Goal: Book appointment/travel/reservation

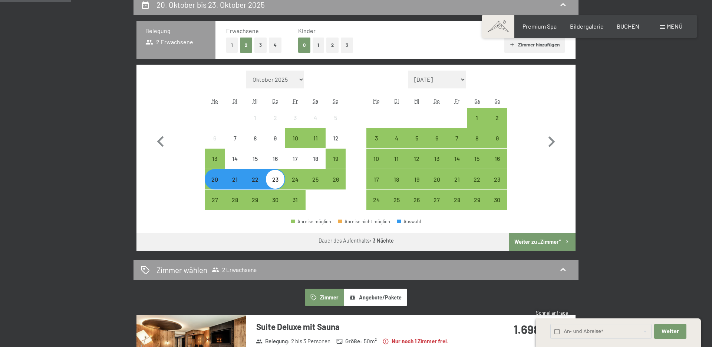
scroll to position [180, 0]
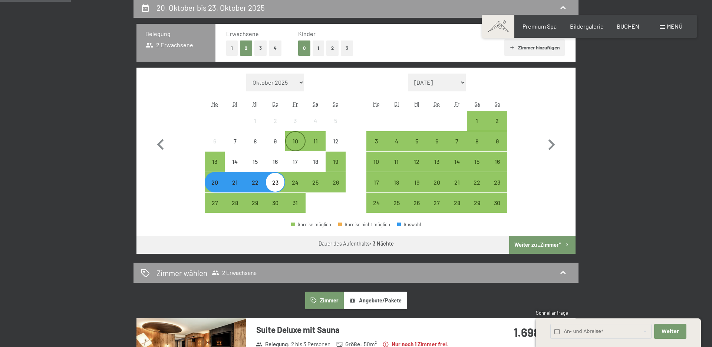
click at [292, 141] on div "10" at bounding box center [295, 147] width 19 height 19
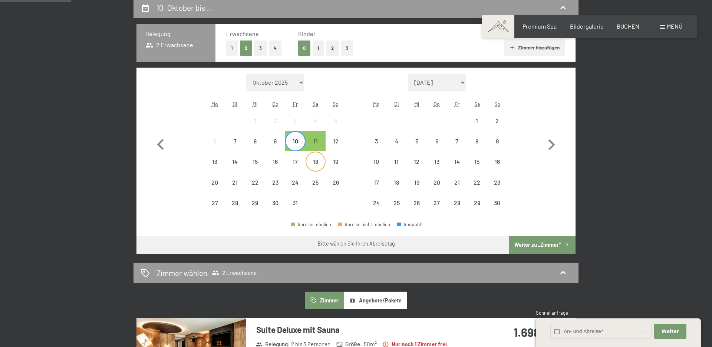
drag, startPoint x: 318, startPoint y: 140, endPoint x: 314, endPoint y: 154, distance: 14.6
click at [318, 140] on div "11" at bounding box center [316, 147] width 19 height 19
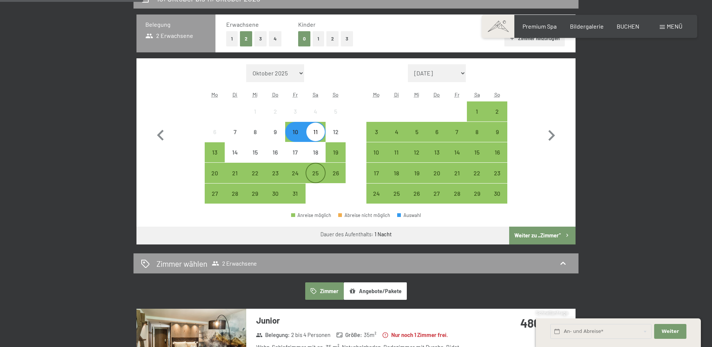
scroll to position [188, 0]
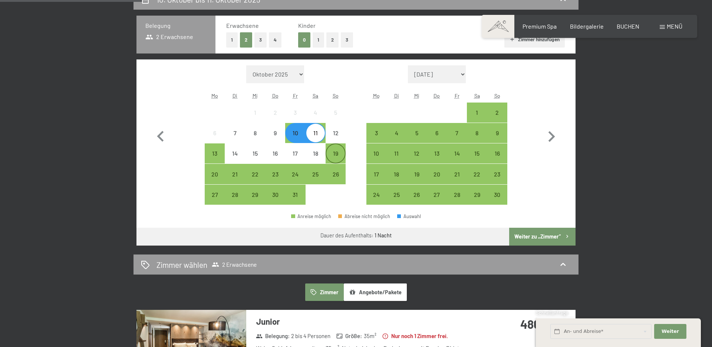
click at [332, 153] on div "19" at bounding box center [336, 159] width 19 height 19
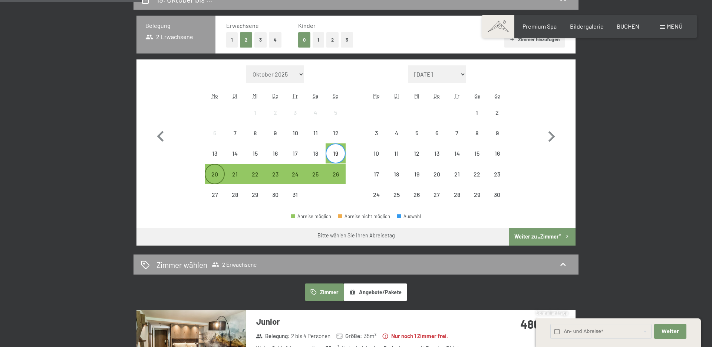
click at [212, 177] on div "20" at bounding box center [215, 180] width 19 height 19
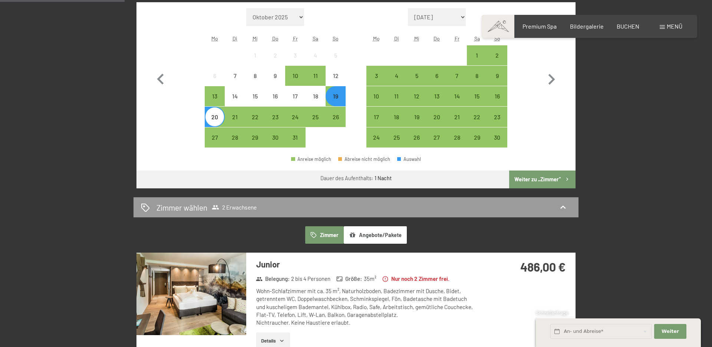
scroll to position [236, 0]
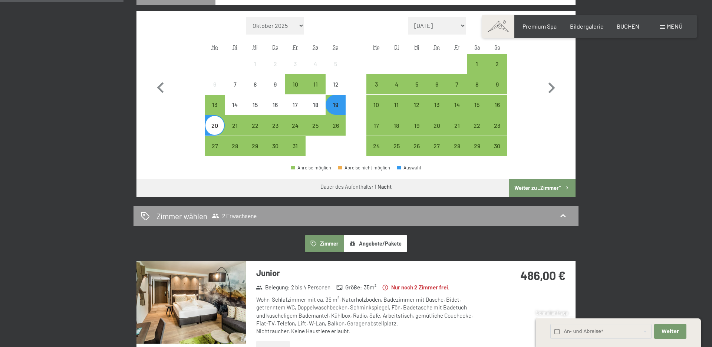
click at [215, 127] on div "20" at bounding box center [215, 131] width 19 height 19
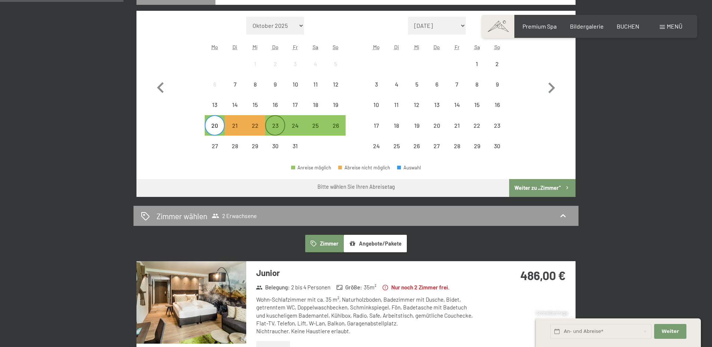
click at [270, 126] on div "23" at bounding box center [275, 131] width 19 height 19
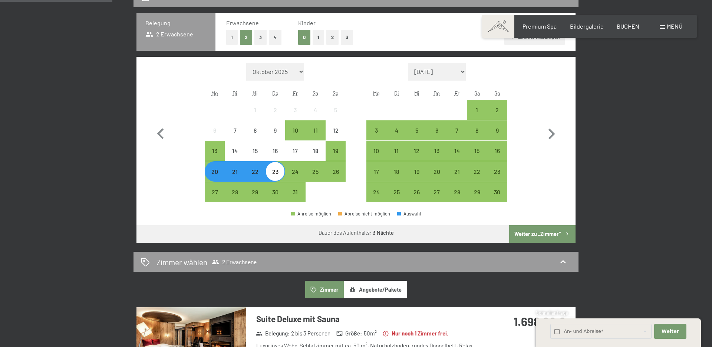
scroll to position [170, 0]
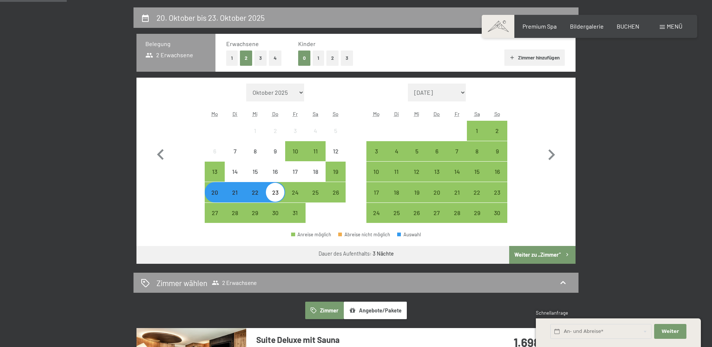
click at [294, 197] on span "Einwilligung Marketing*" at bounding box center [315, 194] width 61 height 7
click at [281, 197] on input "Einwilligung Marketing*" at bounding box center [277, 194] width 7 height 7
click at [291, 195] on span "Einwilligung Marketing*" at bounding box center [315, 194] width 61 height 7
click at [281, 195] on input "Einwilligung Marketing*" at bounding box center [277, 194] width 7 height 7
click at [279, 192] on div "23" at bounding box center [275, 198] width 19 height 19
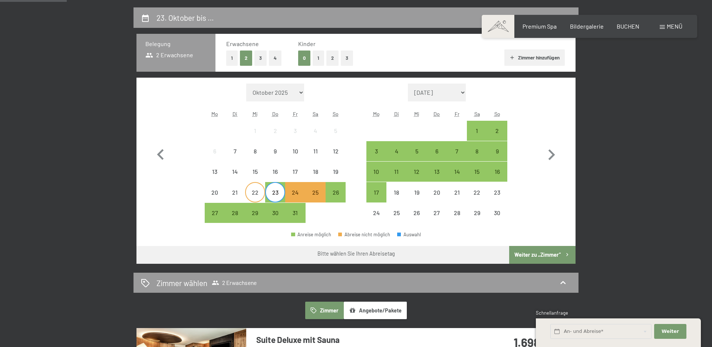
click at [257, 194] on div "22" at bounding box center [255, 198] width 19 height 19
click at [237, 194] on div "21" at bounding box center [235, 198] width 19 height 19
click at [315, 193] on span "Einwilligung Marketing*" at bounding box center [315, 194] width 61 height 7
click at [281, 193] on input "Einwilligung Marketing*" at bounding box center [277, 194] width 7 height 7
click at [318, 193] on span "Einwilligung Marketing*" at bounding box center [315, 194] width 61 height 7
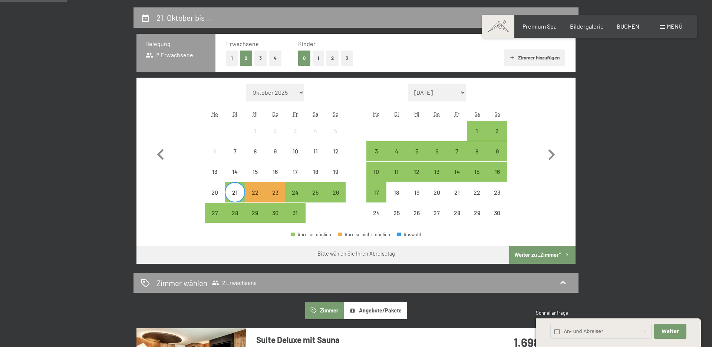
click at [281, 193] on input "Einwilligung Marketing*" at bounding box center [277, 194] width 7 height 7
click at [216, 214] on div "27" at bounding box center [215, 219] width 19 height 19
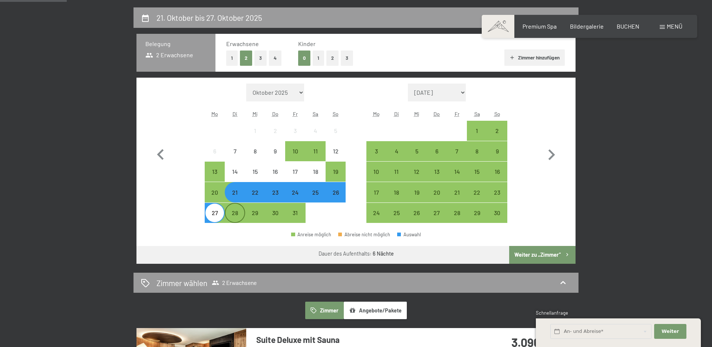
click at [233, 215] on div "28" at bounding box center [235, 219] width 19 height 19
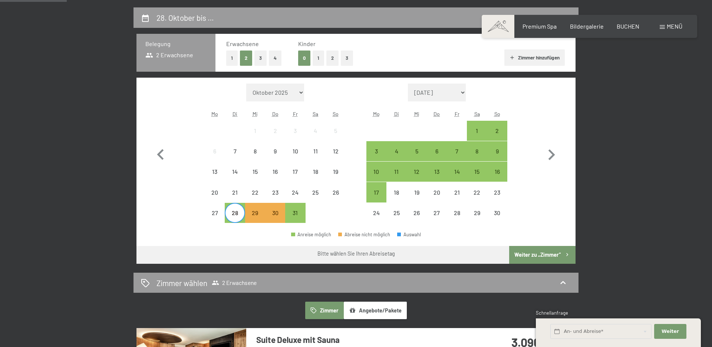
click at [315, 191] on span "Einwilligung Marketing*" at bounding box center [315, 194] width 61 height 7
click at [281, 191] on input "Einwilligung Marketing*" at bounding box center [277, 194] width 7 height 7
click at [290, 192] on span "Einwilligung Marketing*" at bounding box center [315, 194] width 61 height 7
click at [281, 192] on input "Einwilligung Marketing*" at bounding box center [277, 194] width 7 height 7
click at [294, 192] on span "Einwilligung Marketing*" at bounding box center [315, 194] width 61 height 7
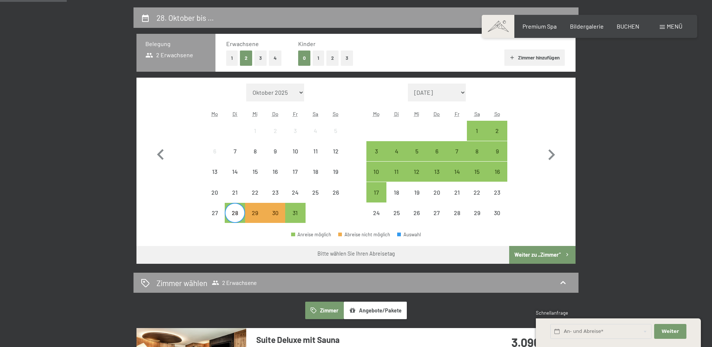
click at [281, 192] on input "Einwilligung Marketing*" at bounding box center [277, 194] width 7 height 7
checkbox input "false"
click at [278, 192] on div "23" at bounding box center [275, 198] width 19 height 19
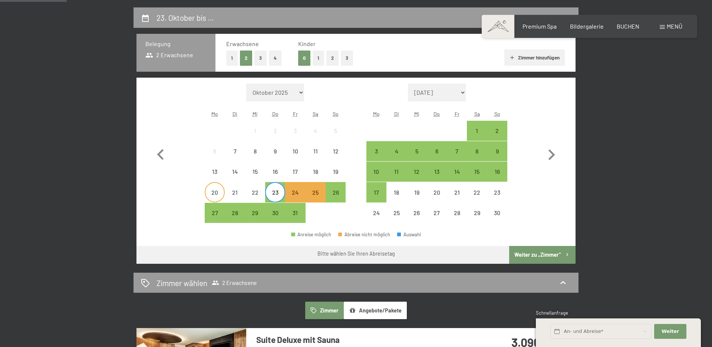
click at [216, 193] on div "20" at bounding box center [215, 198] width 19 height 19
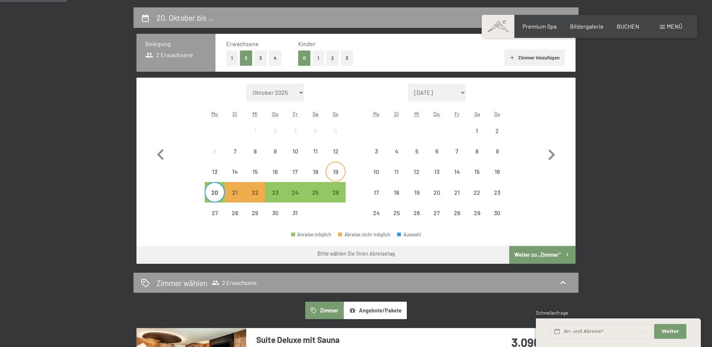
click at [335, 169] on div "19" at bounding box center [336, 177] width 19 height 19
click at [331, 172] on div "19" at bounding box center [336, 177] width 19 height 19
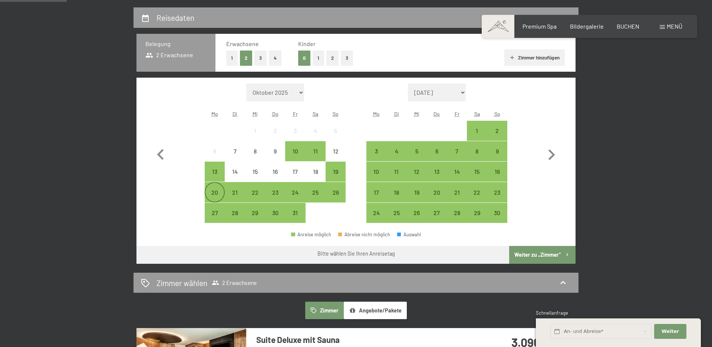
click at [213, 191] on div "20" at bounding box center [215, 198] width 19 height 19
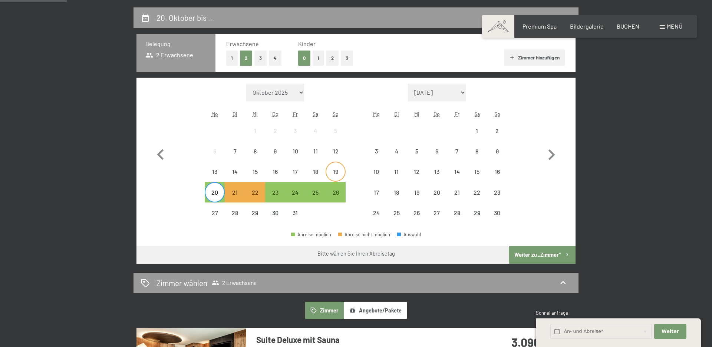
click at [340, 171] on div "19" at bounding box center [336, 177] width 19 height 19
click at [337, 171] on div "19" at bounding box center [336, 177] width 19 height 19
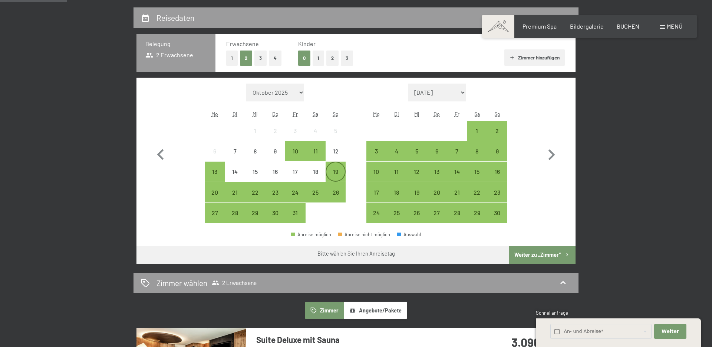
click at [337, 171] on div "19" at bounding box center [336, 177] width 19 height 19
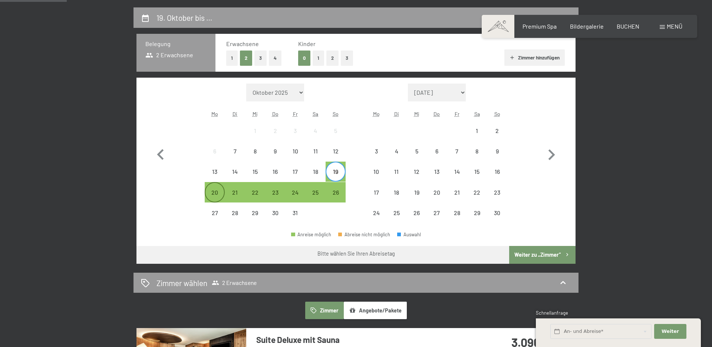
click at [214, 189] on div "20" at bounding box center [215, 198] width 19 height 19
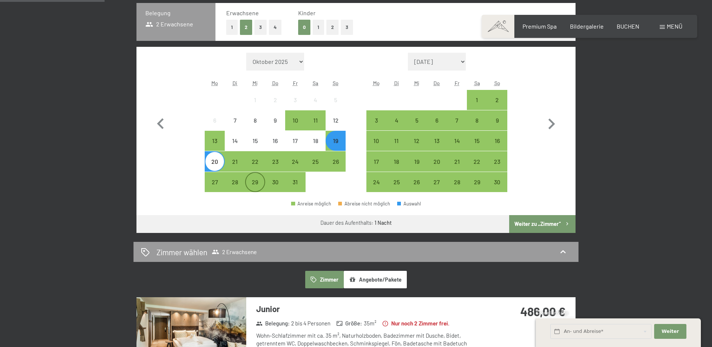
scroll to position [190, 0]
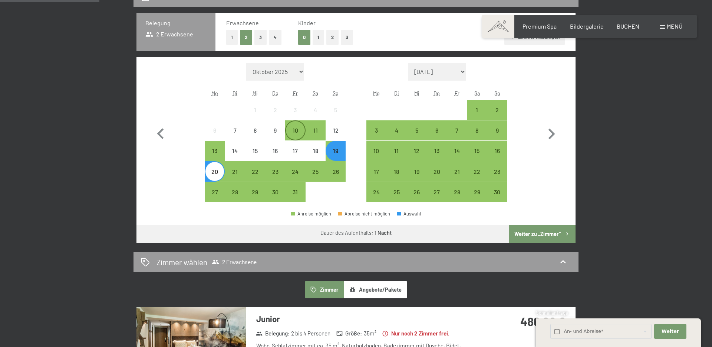
click at [294, 129] on div "10" at bounding box center [295, 136] width 19 height 19
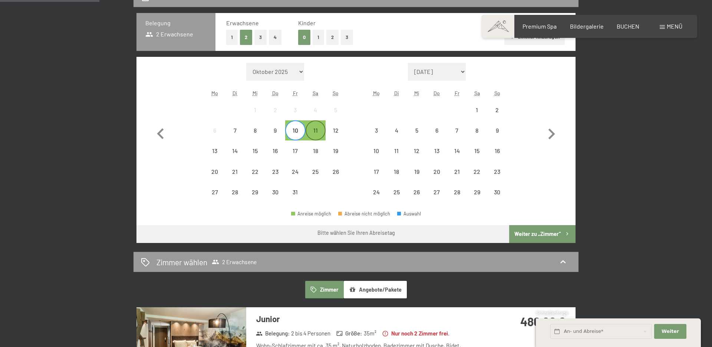
click at [315, 132] on div "11" at bounding box center [316, 136] width 19 height 19
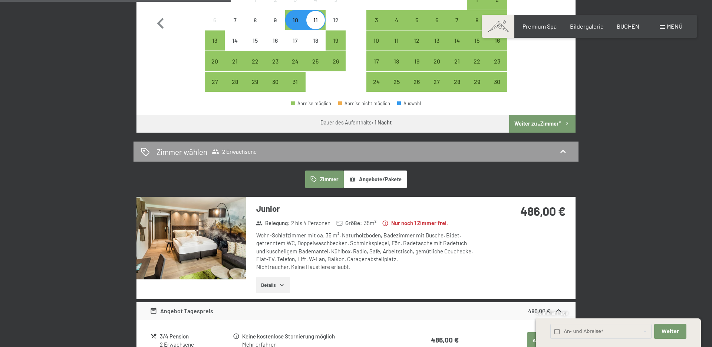
scroll to position [300, 0]
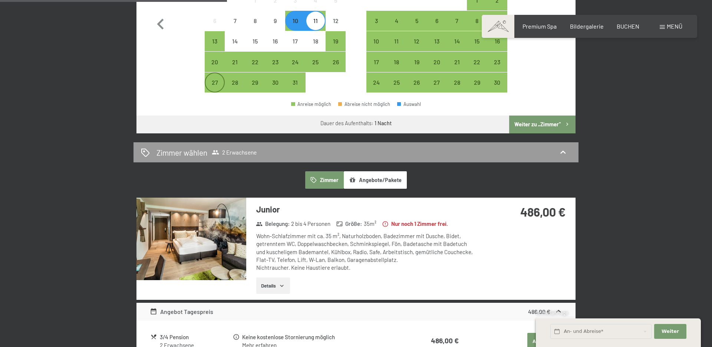
click at [220, 86] on div "27" at bounding box center [215, 88] width 19 height 19
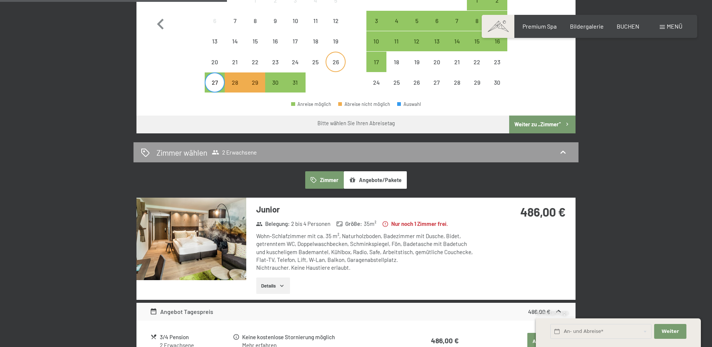
click at [332, 59] on div "26" at bounding box center [336, 68] width 19 height 19
click at [319, 62] on div "25" at bounding box center [316, 68] width 19 height 19
click at [294, 64] on div "24" at bounding box center [295, 68] width 19 height 19
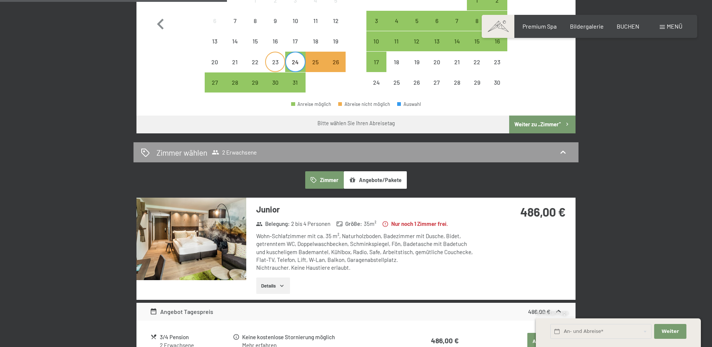
click at [279, 63] on div "23" at bounding box center [275, 68] width 19 height 19
click at [259, 60] on div "22" at bounding box center [255, 68] width 19 height 19
click at [232, 60] on div "21" at bounding box center [235, 68] width 19 height 19
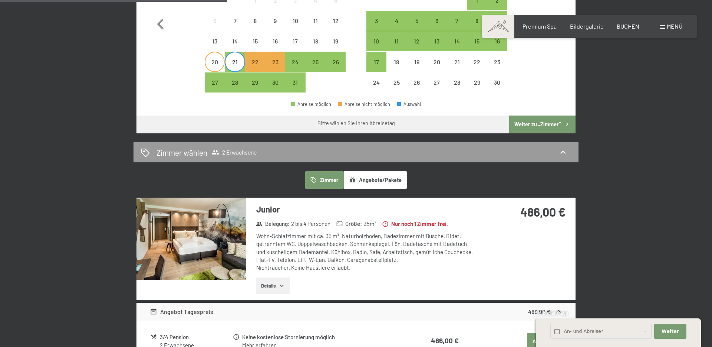
click at [213, 63] on div "20" at bounding box center [215, 68] width 19 height 19
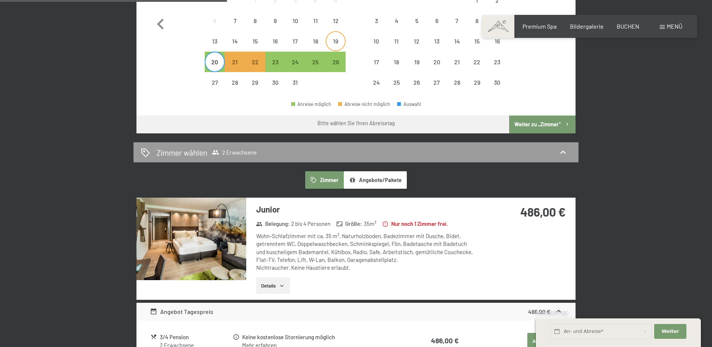
click at [334, 42] on div "19" at bounding box center [336, 47] width 19 height 19
click at [211, 57] on div "20" at bounding box center [215, 61] width 19 height 19
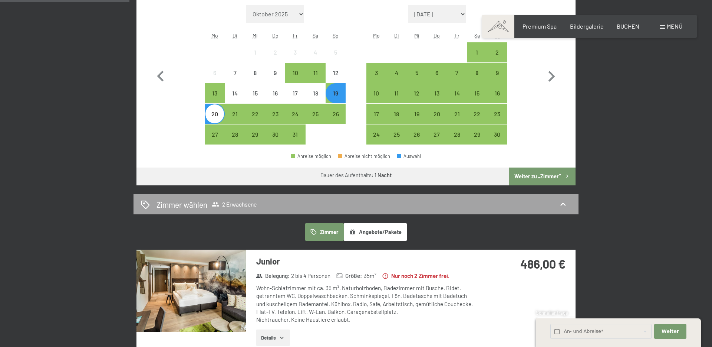
scroll to position [245, 0]
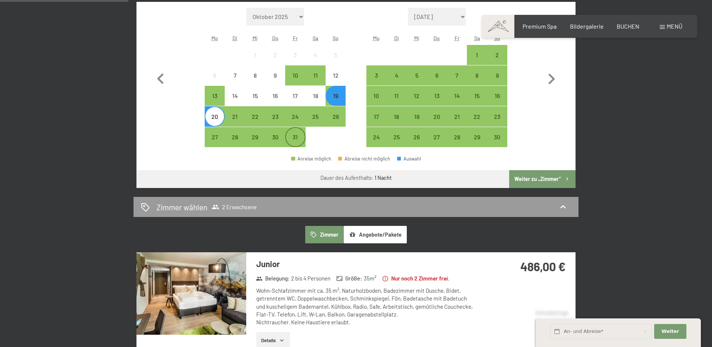
click at [295, 140] on div "31" at bounding box center [295, 143] width 19 height 19
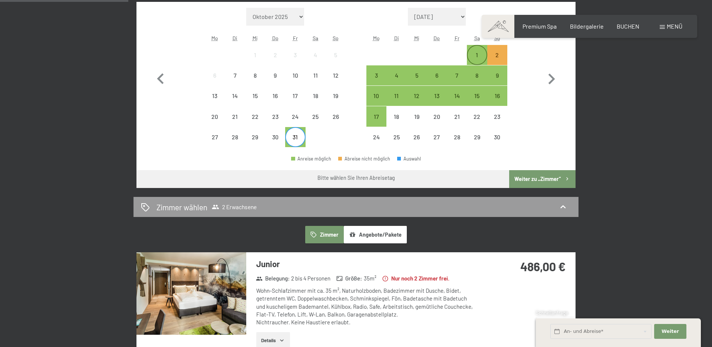
click at [473, 54] on div "1" at bounding box center [477, 61] width 19 height 19
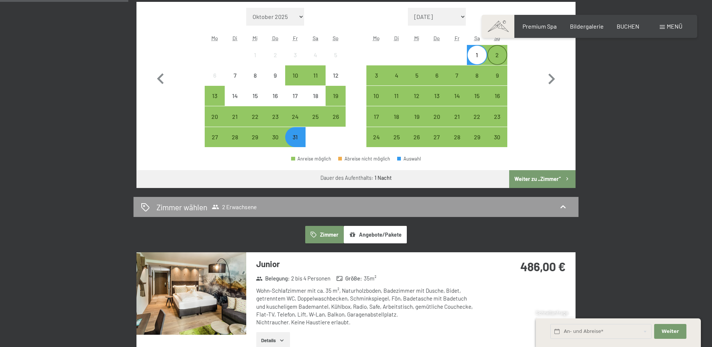
click at [492, 55] on div "2" at bounding box center [497, 61] width 19 height 19
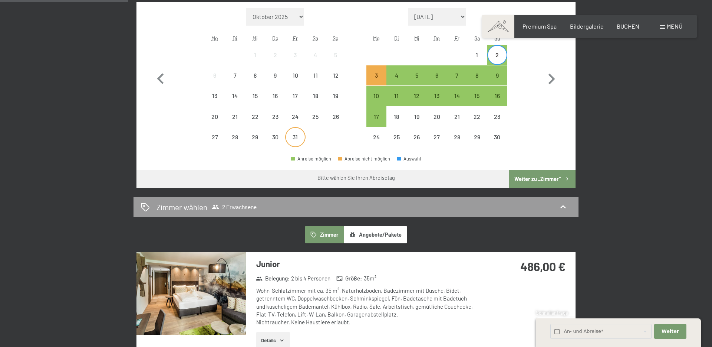
click at [299, 135] on div "31" at bounding box center [295, 143] width 19 height 19
click at [380, 79] on div "3" at bounding box center [376, 81] width 19 height 19
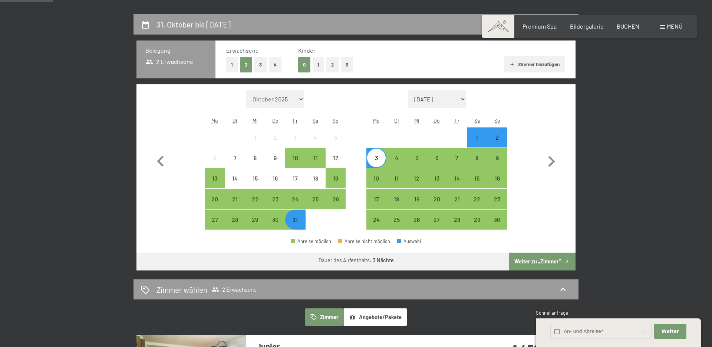
scroll to position [161, 0]
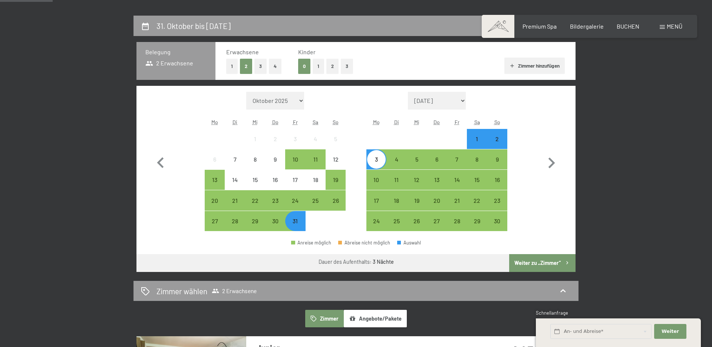
click at [376, 159] on div "3" at bounding box center [376, 165] width 19 height 19
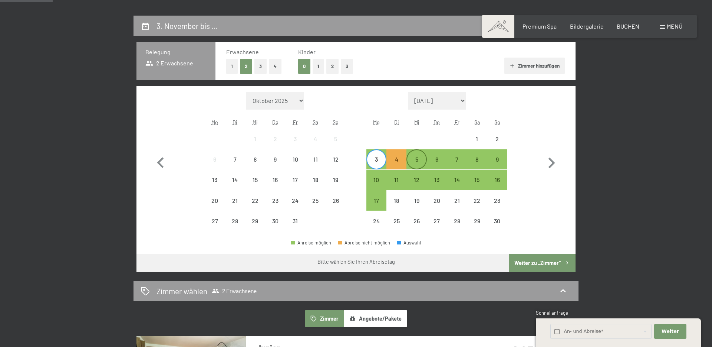
click at [415, 160] on div "5" at bounding box center [416, 165] width 19 height 19
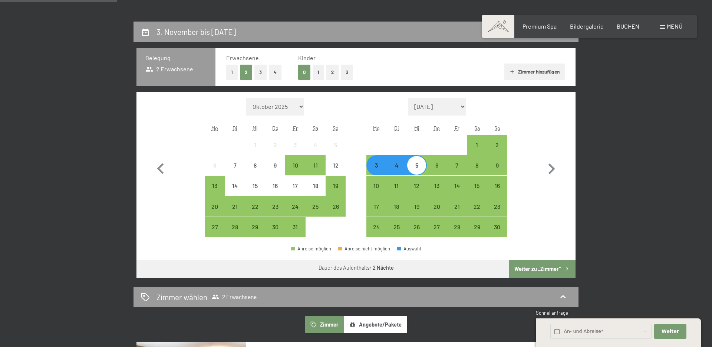
scroll to position [130, 0]
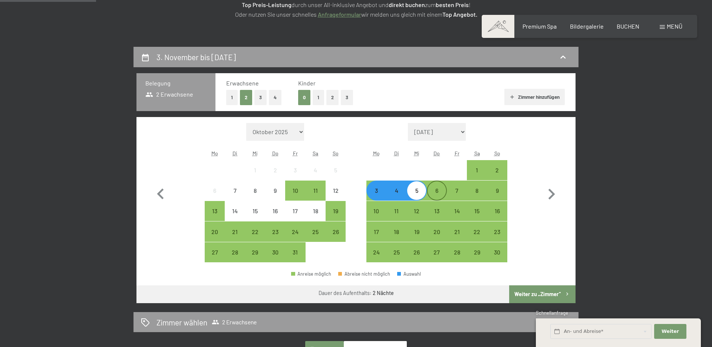
click at [434, 192] on div "6" at bounding box center [437, 196] width 19 height 19
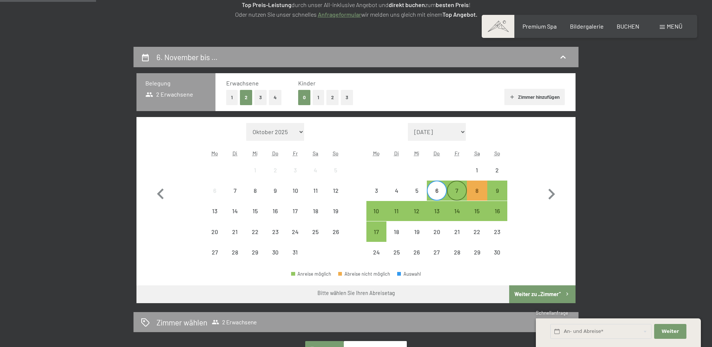
click at [456, 194] on div "7" at bounding box center [457, 196] width 19 height 19
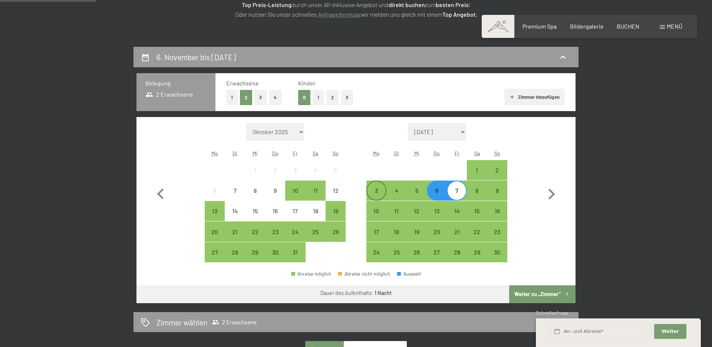
click at [382, 193] on div "3" at bounding box center [376, 196] width 19 height 19
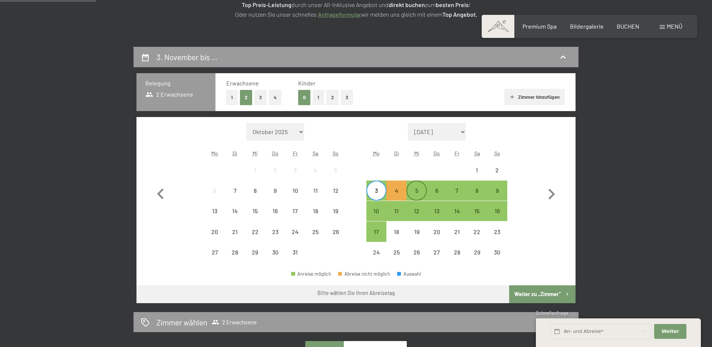
click at [415, 194] on div "5" at bounding box center [416, 196] width 19 height 19
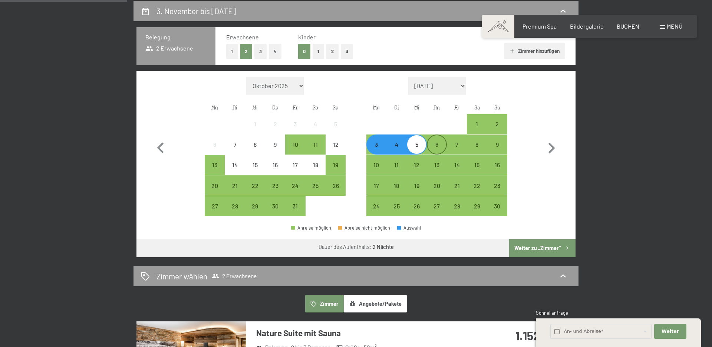
scroll to position [172, 0]
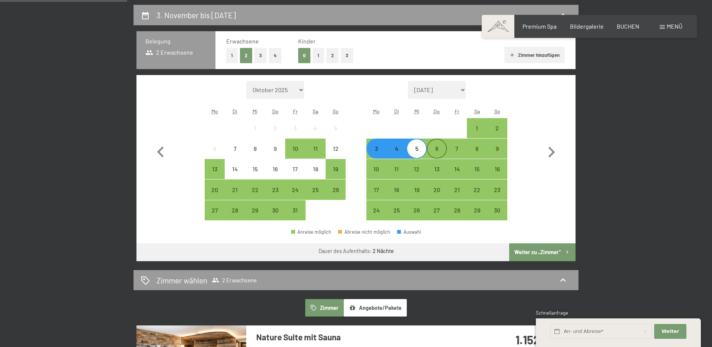
click at [431, 152] on div "6" at bounding box center [437, 154] width 19 height 19
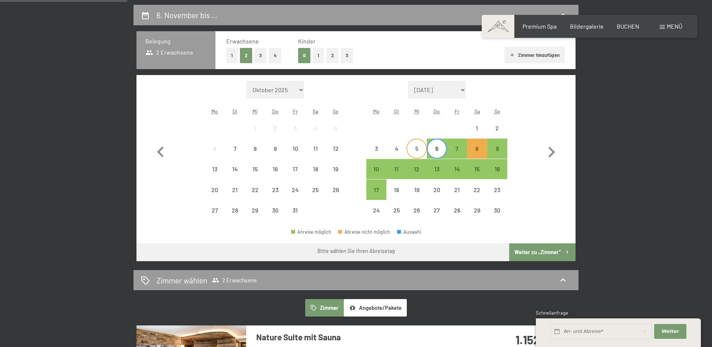
click at [419, 150] on div "5" at bounding box center [416, 154] width 19 height 19
click at [440, 153] on div "6" at bounding box center [437, 154] width 19 height 19
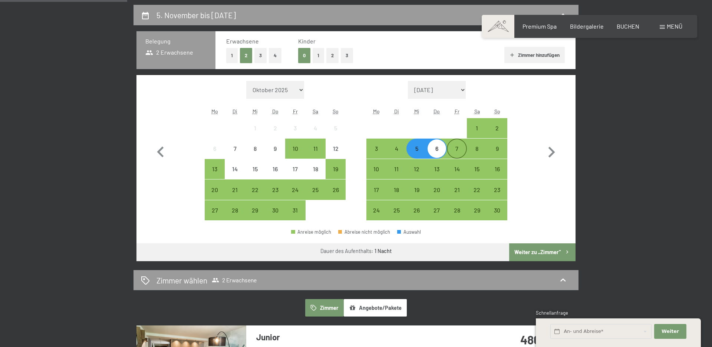
click at [452, 150] on div "7" at bounding box center [457, 154] width 19 height 19
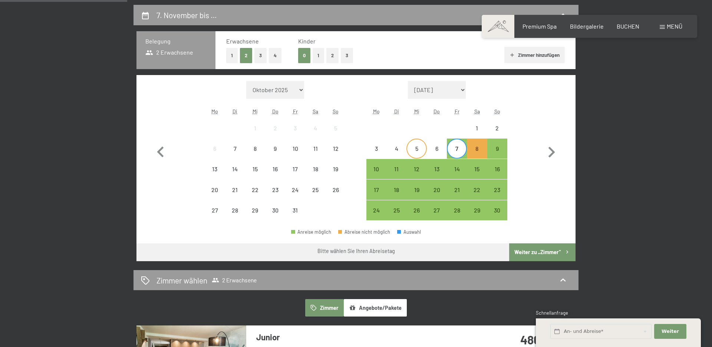
click at [421, 148] on div "5" at bounding box center [416, 154] width 19 height 19
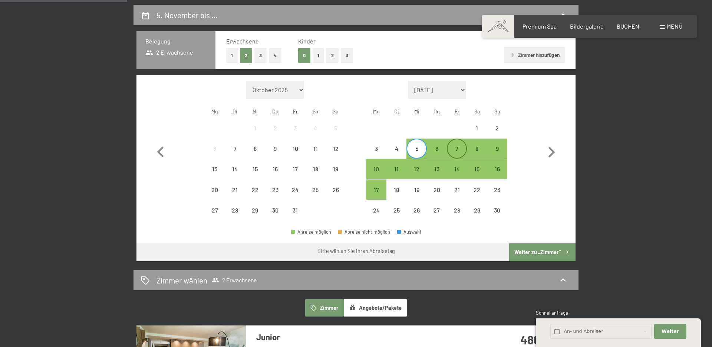
click at [452, 148] on div "7" at bounding box center [457, 154] width 19 height 19
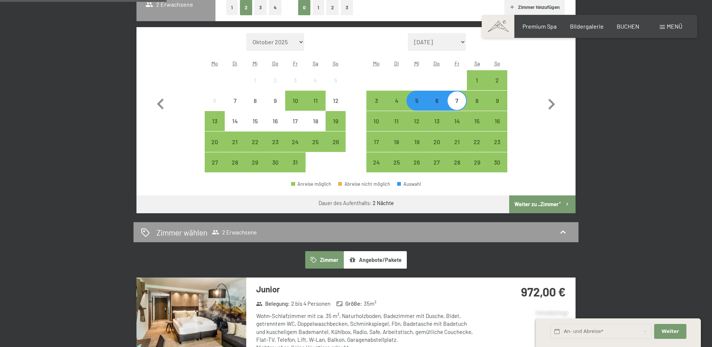
scroll to position [220, 0]
click at [414, 123] on div "12" at bounding box center [416, 127] width 19 height 19
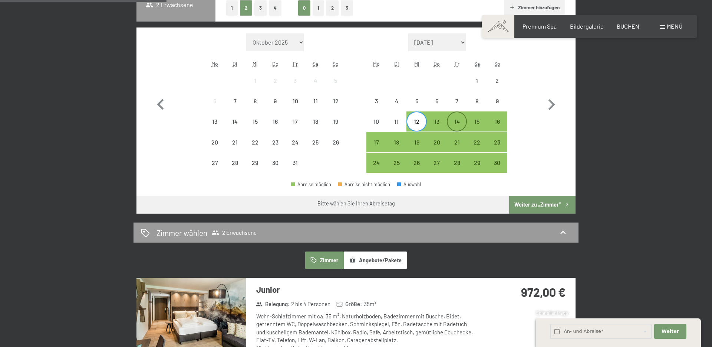
click at [460, 127] on div "14" at bounding box center [457, 127] width 19 height 19
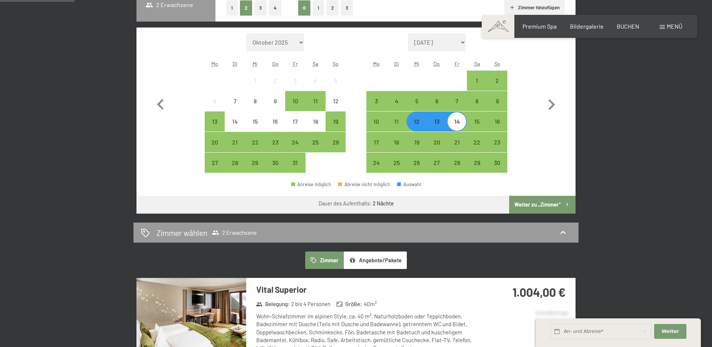
scroll to position [221, 0]
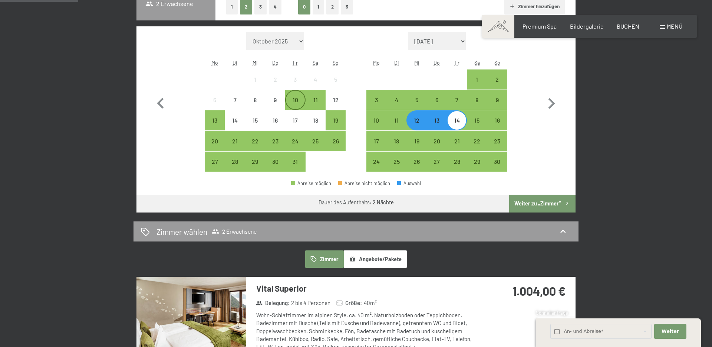
click at [294, 98] on div "10" at bounding box center [295, 106] width 19 height 19
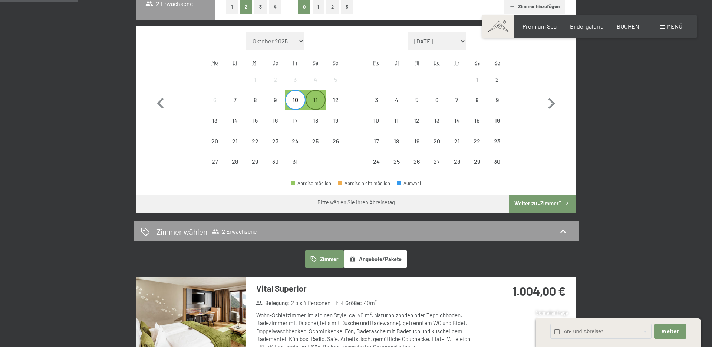
click at [314, 103] on div "11" at bounding box center [316, 106] width 19 height 19
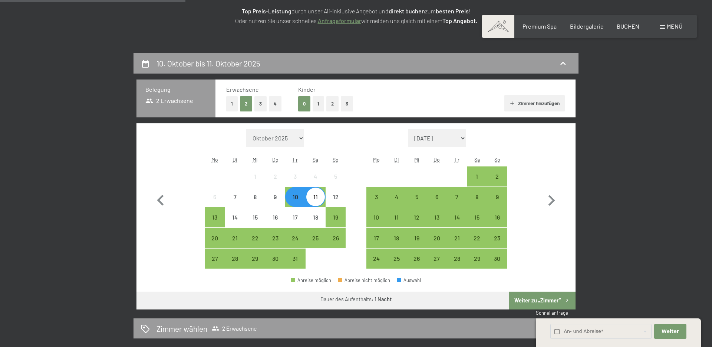
scroll to position [0, 0]
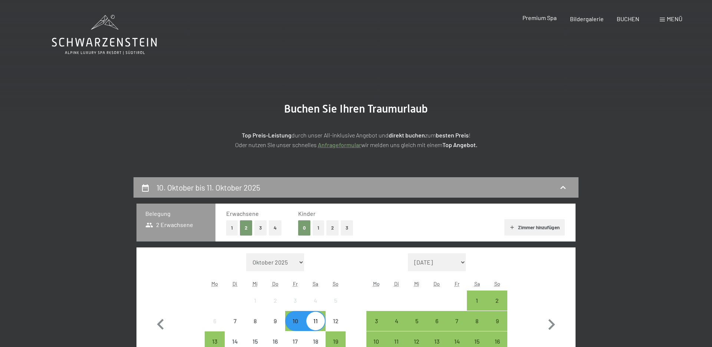
click at [555, 17] on span "Premium Spa" at bounding box center [540, 17] width 34 height 7
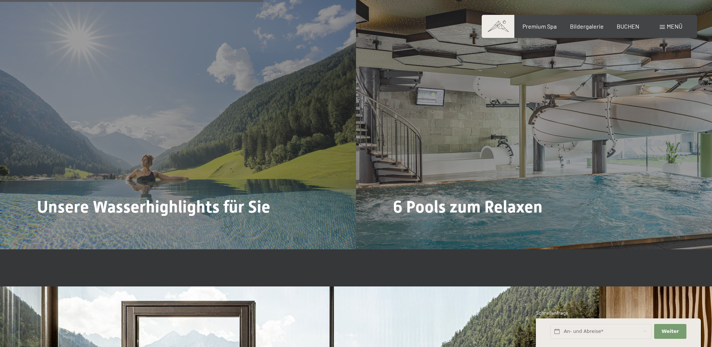
scroll to position [2101, 0]
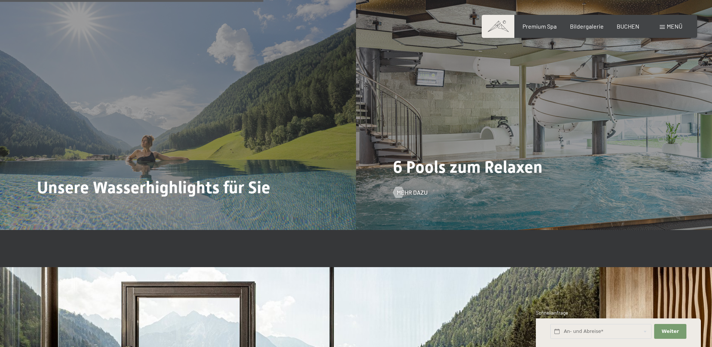
click at [478, 159] on div "6 Pools zum Relaxen Mehr dazu" at bounding box center [534, 96] width 356 height 267
click at [412, 188] on span "Mehr dazu" at bounding box center [419, 192] width 31 height 8
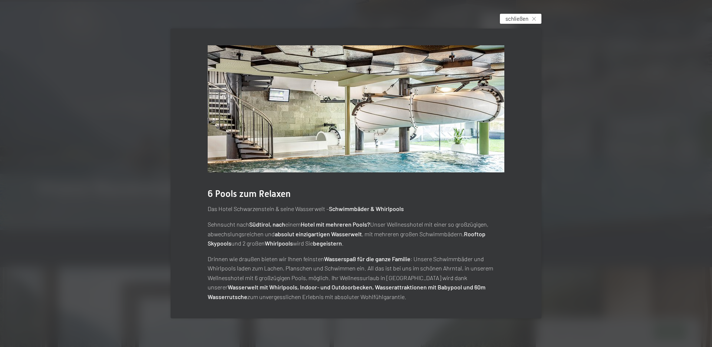
click at [538, 17] on div "schließen" at bounding box center [521, 19] width 42 height 10
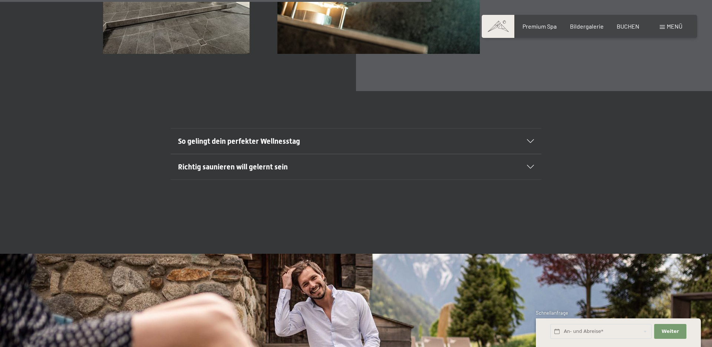
scroll to position [2988, 0]
